Goal: Navigation & Orientation: Find specific page/section

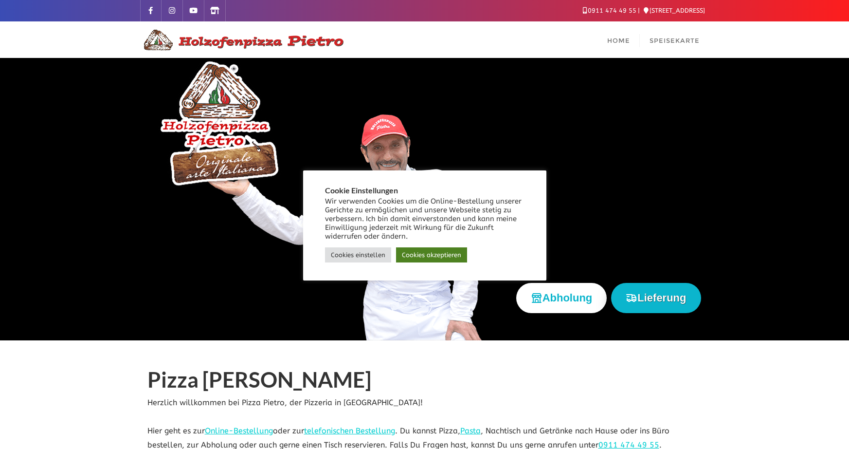
click at [442, 253] on link "Cookies akzeptieren" at bounding box center [431, 254] width 71 height 15
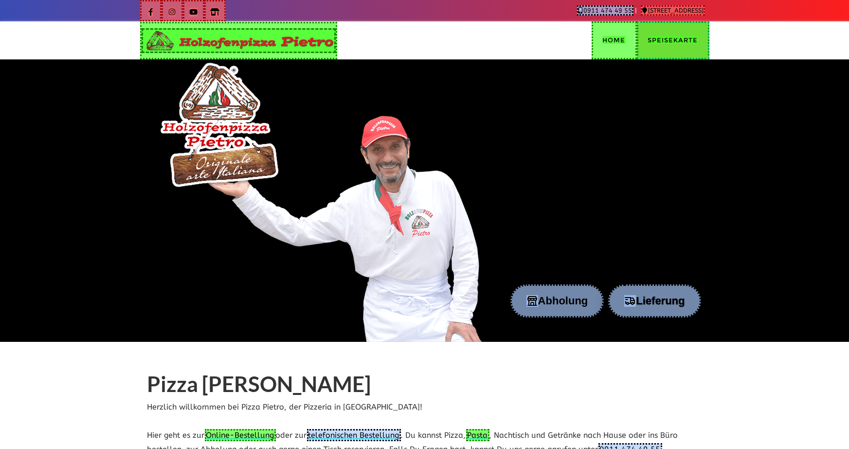
scroll to position [334, 0]
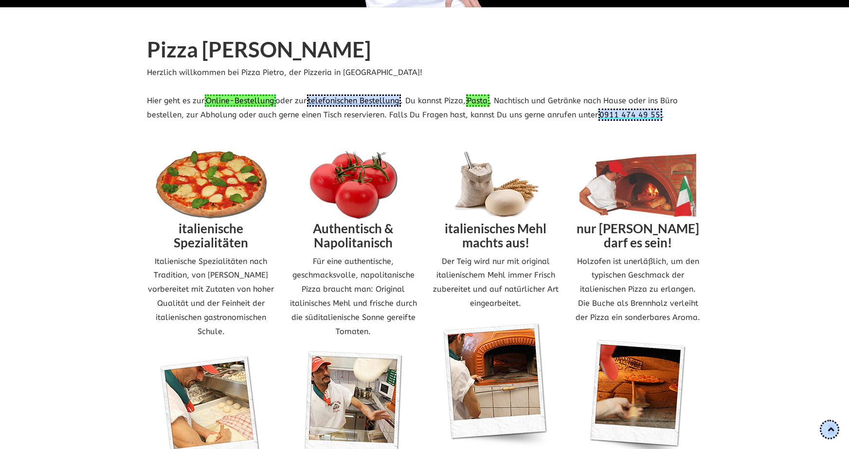
drag, startPoint x: 264, startPoint y: 103, endPoint x: 271, endPoint y: 102, distance: 6.9
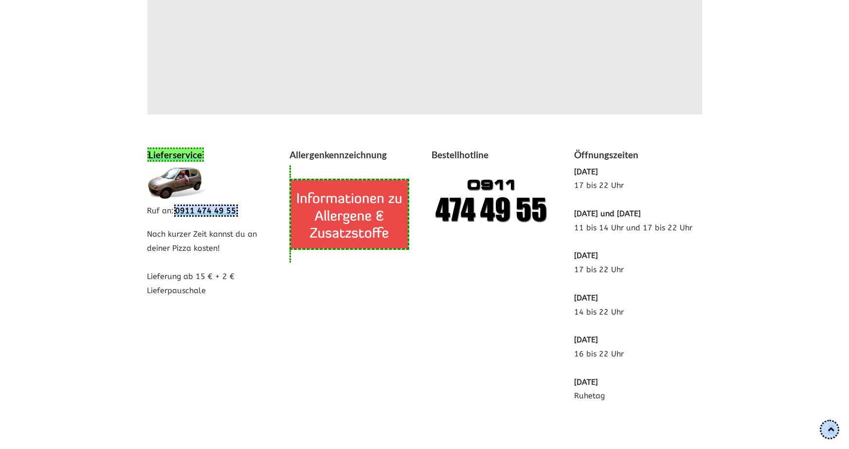
scroll to position [1852, 0]
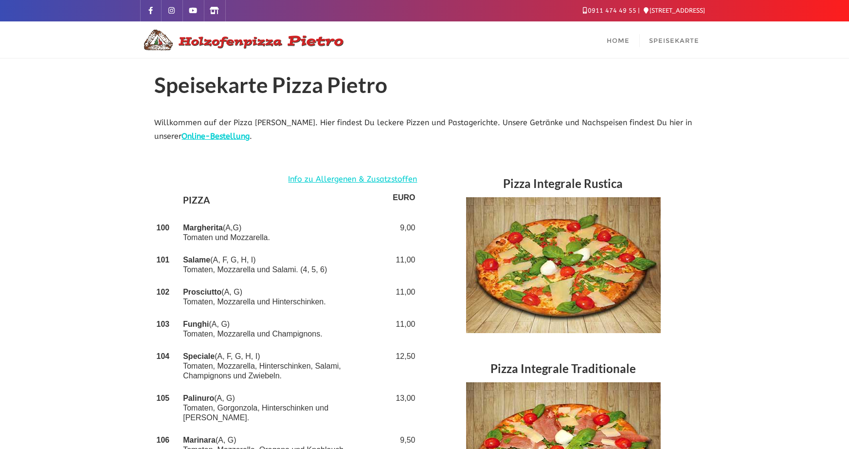
click at [203, 93] on h1 "Speisekarte Pizza Pietro" at bounding box center [425, 87] width 540 height 28
copy h1 "Speisekarte"
